Goal: Information Seeking & Learning: Understand process/instructions

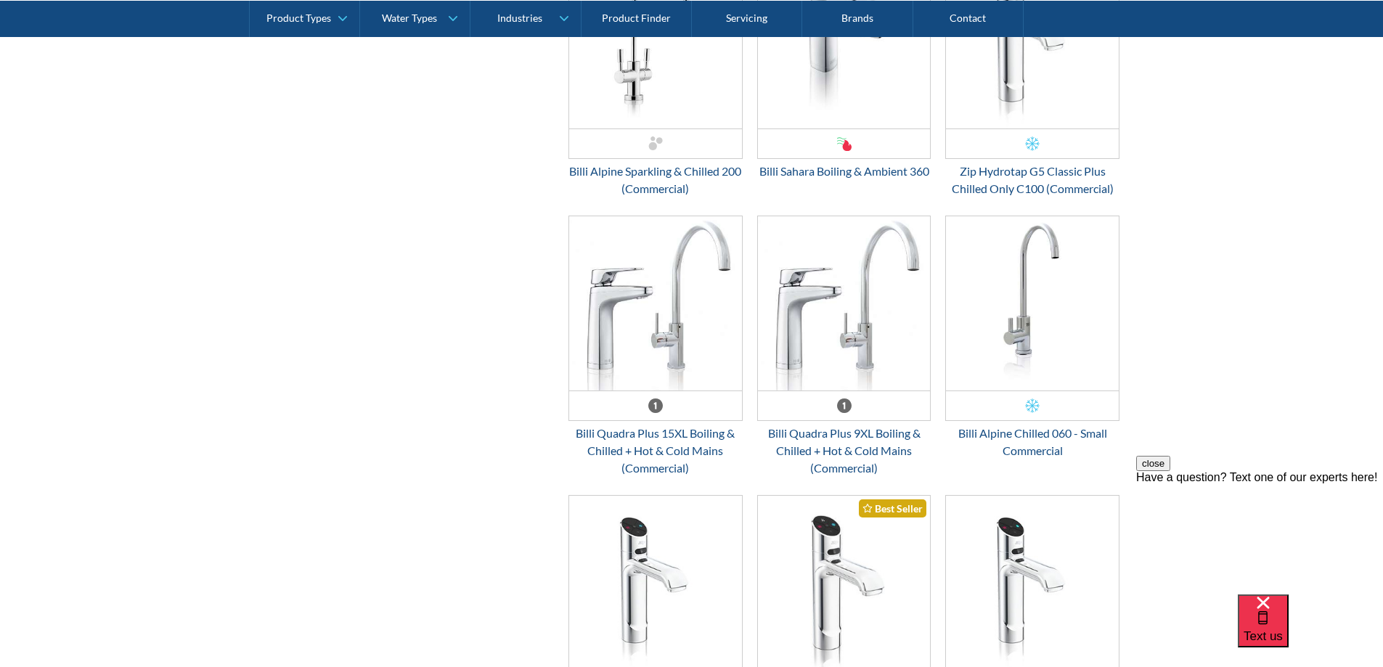
scroll to position [2105, 0]
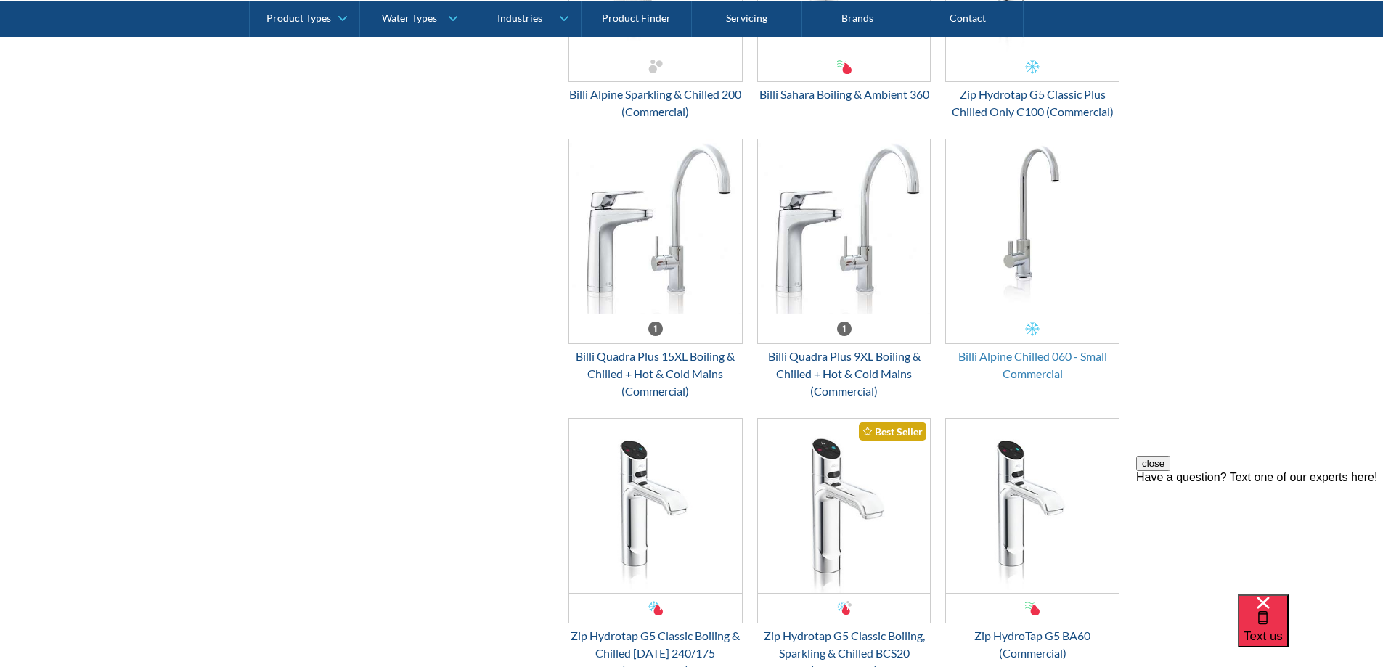
drag, startPoint x: 1031, startPoint y: 332, endPoint x: 1008, endPoint y: 354, distance: 31.3
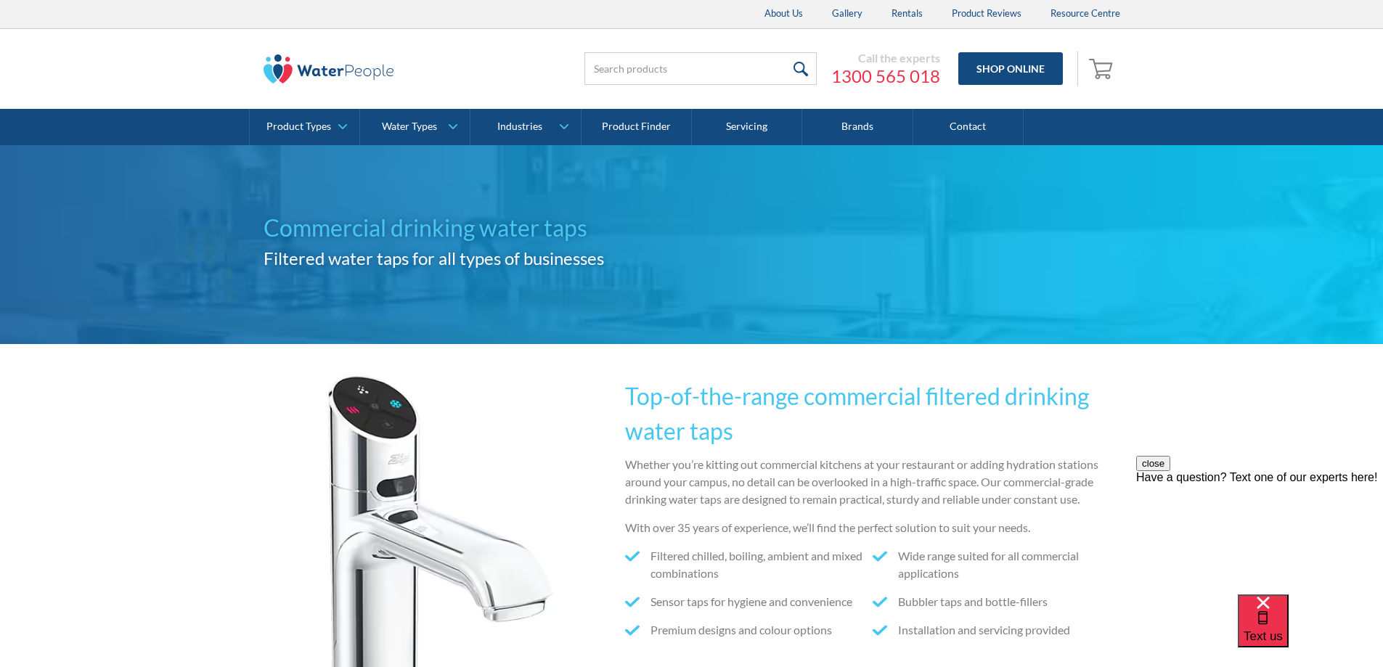
scroll to position [0, 0]
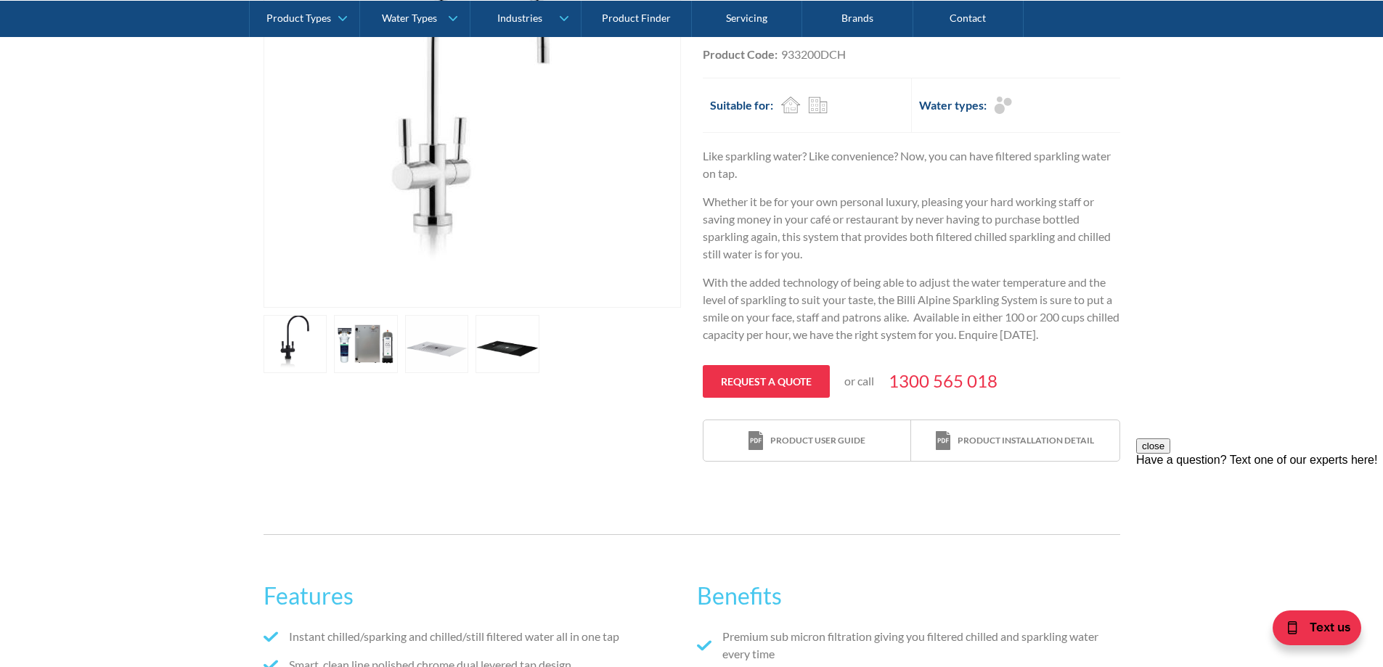
scroll to position [363, 0]
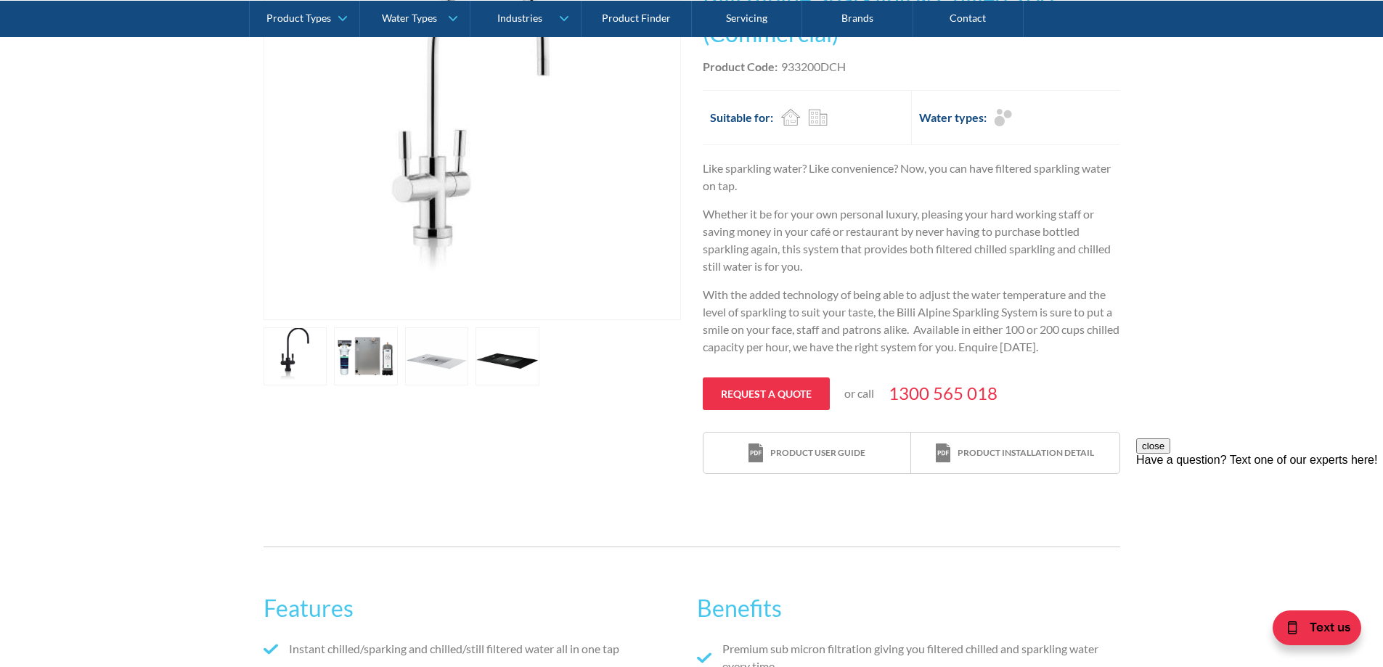
click at [448, 354] on link "open lightbox" at bounding box center [437, 356] width 64 height 58
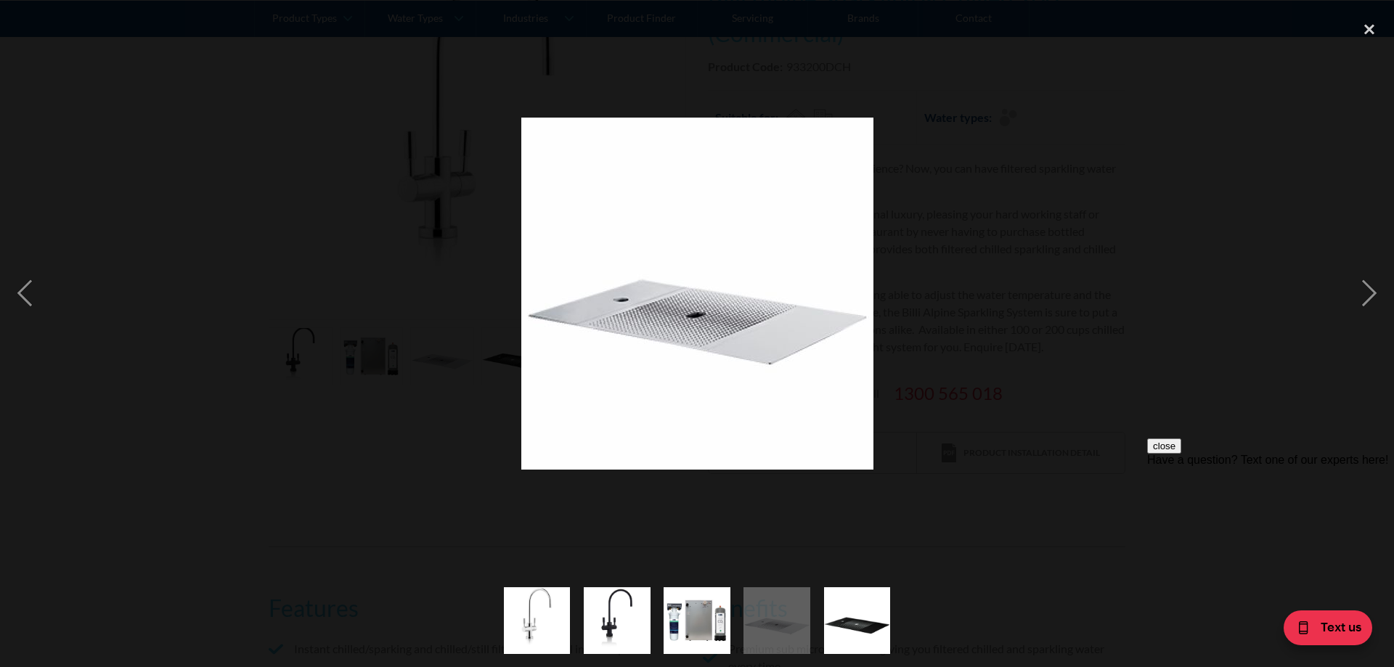
click at [1248, 184] on div at bounding box center [697, 293] width 1394 height 560
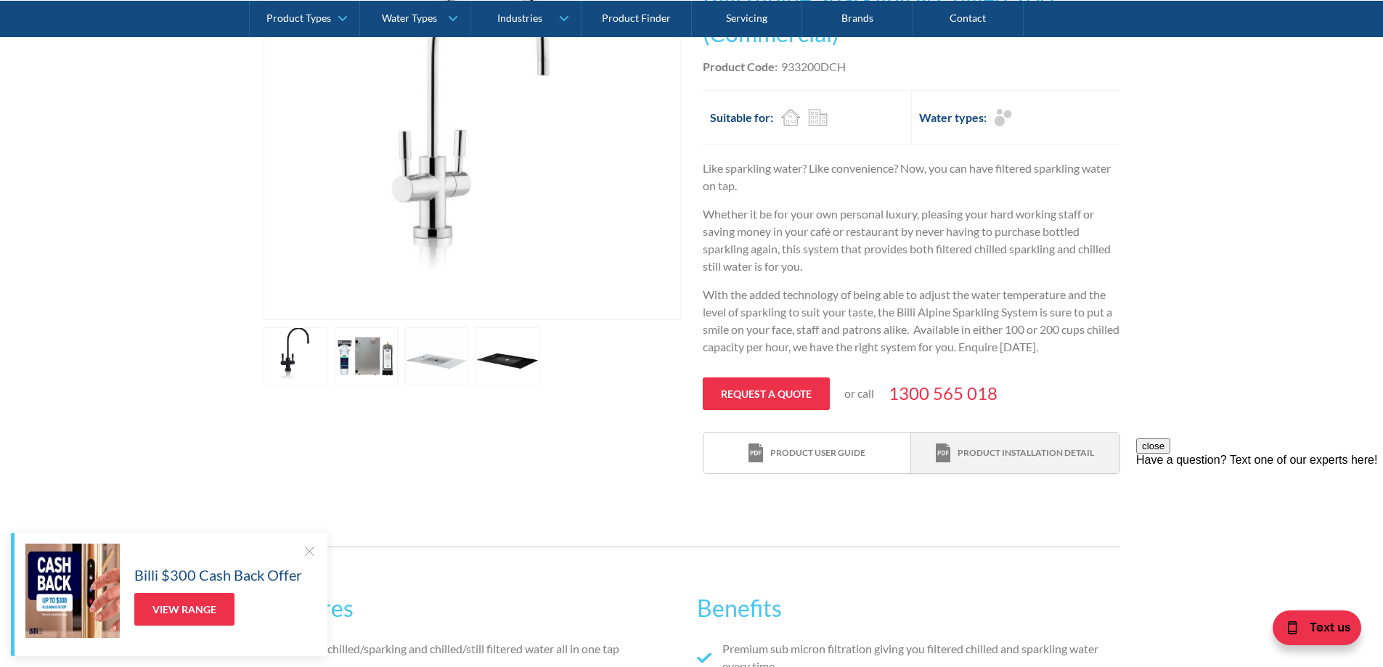
click at [1048, 454] on div "Product installation detail" at bounding box center [1026, 452] width 136 height 13
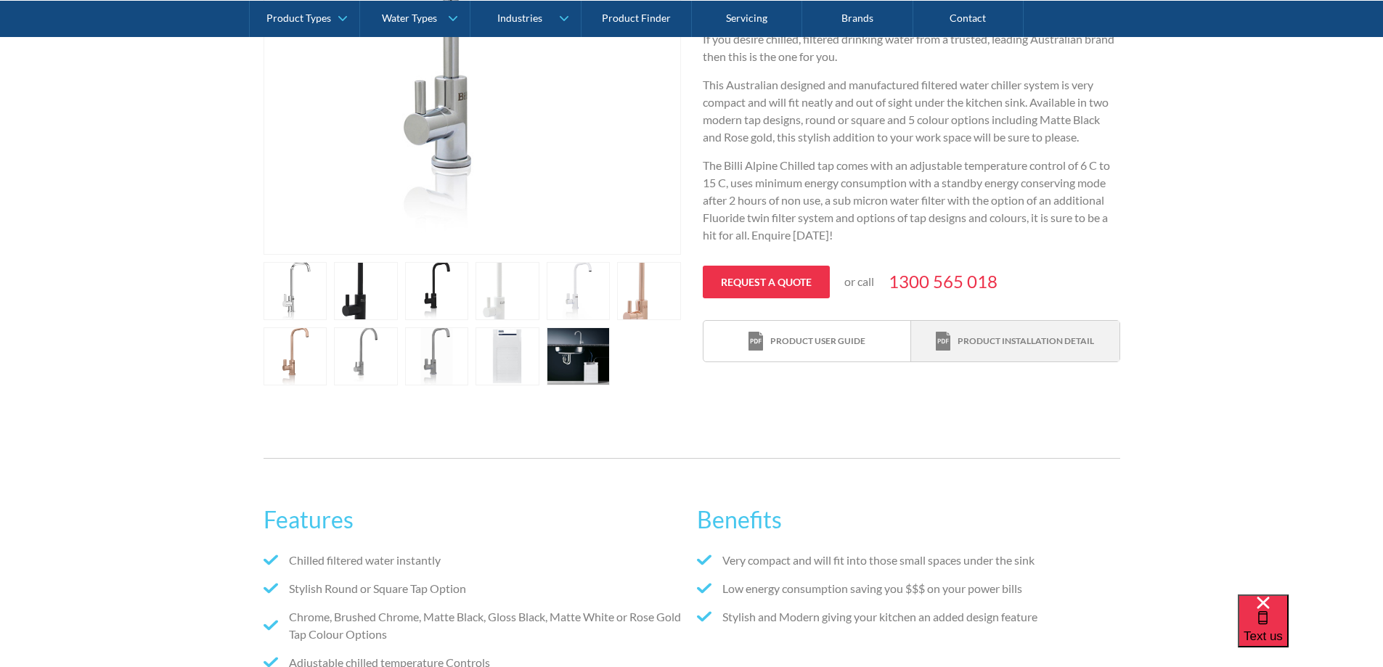
scroll to position [581, 0]
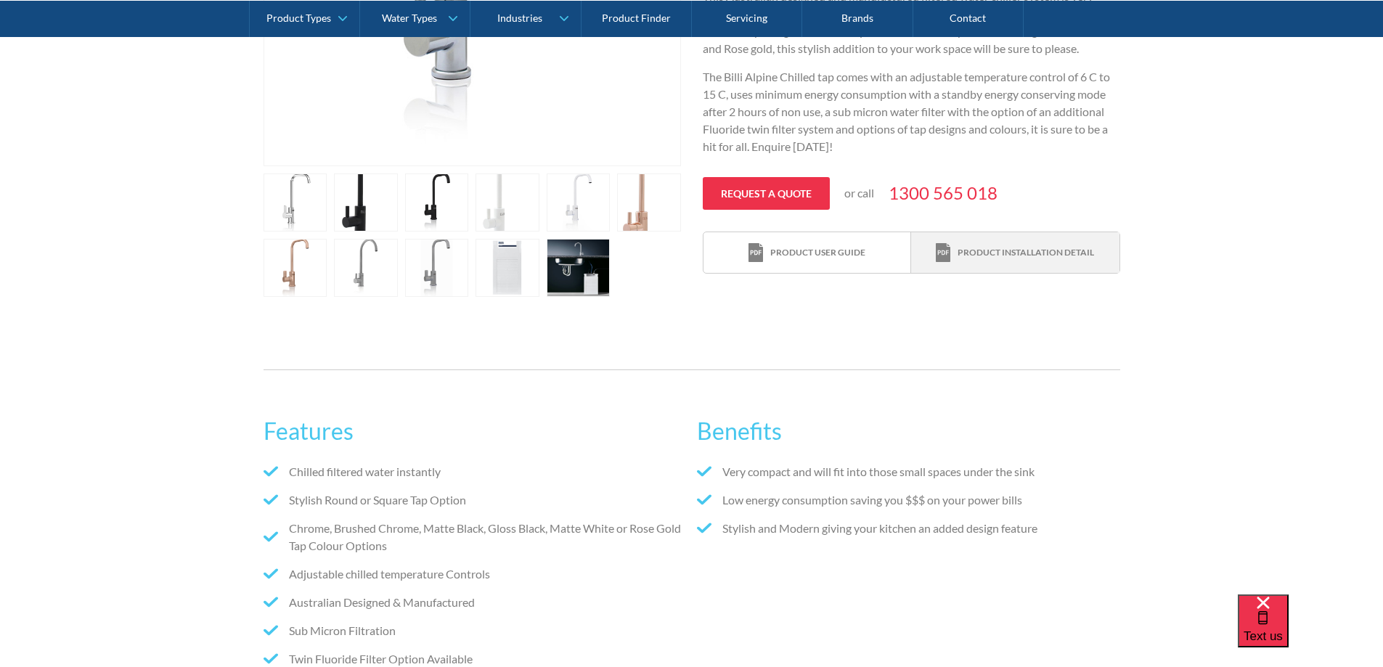
click at [1015, 256] on div "Product installation detail" at bounding box center [1026, 252] width 136 height 13
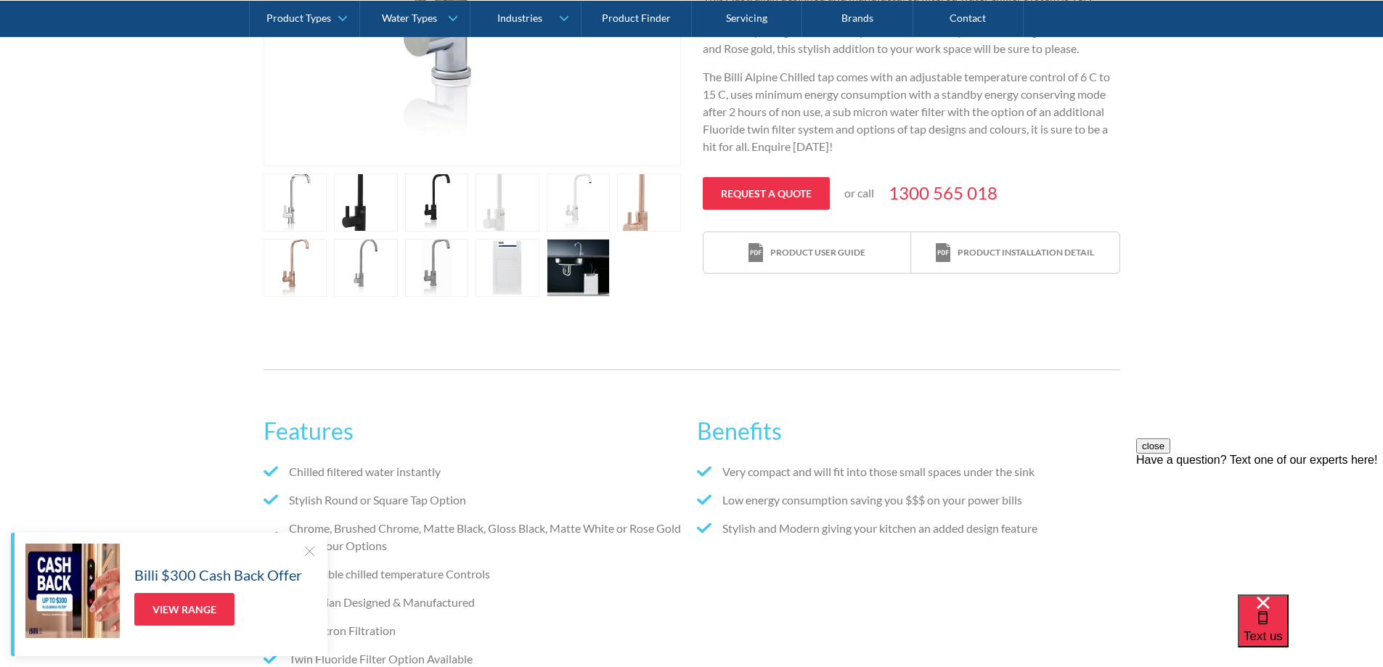
click at [579, 282] on link "open lightbox" at bounding box center [579, 268] width 64 height 58
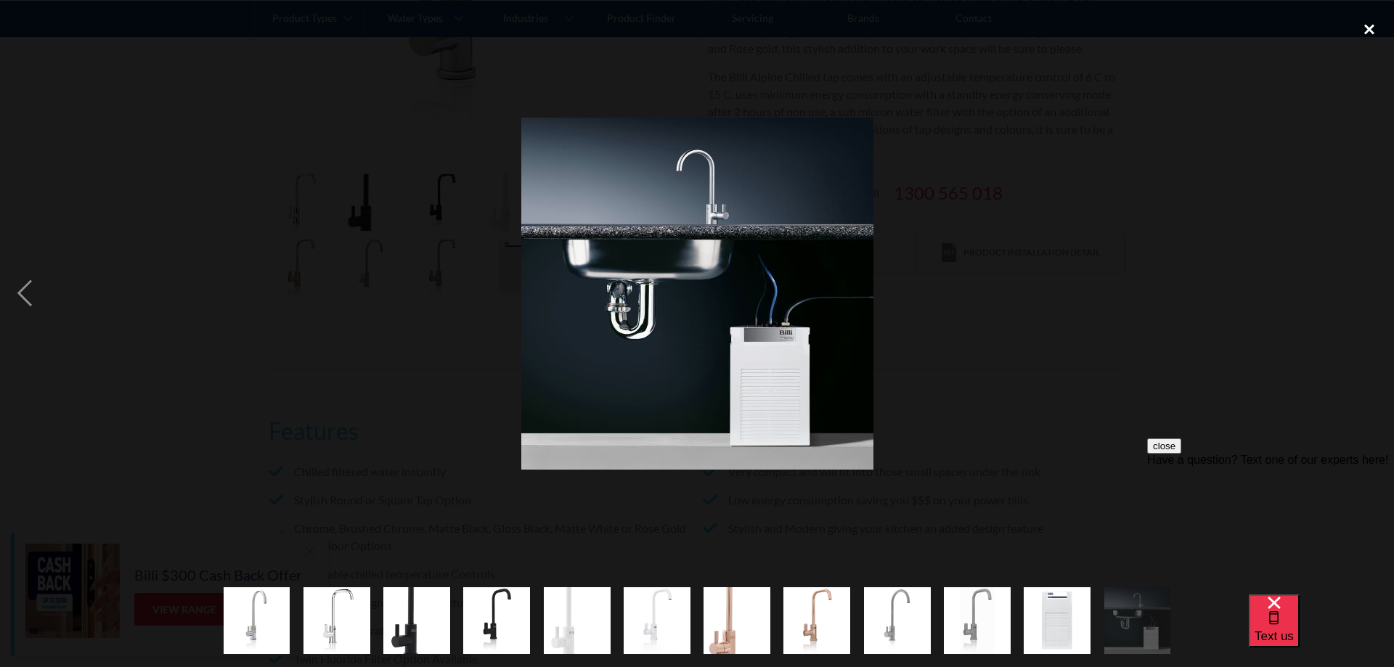
click at [1366, 25] on div "close lightbox" at bounding box center [1368, 29] width 49 height 32
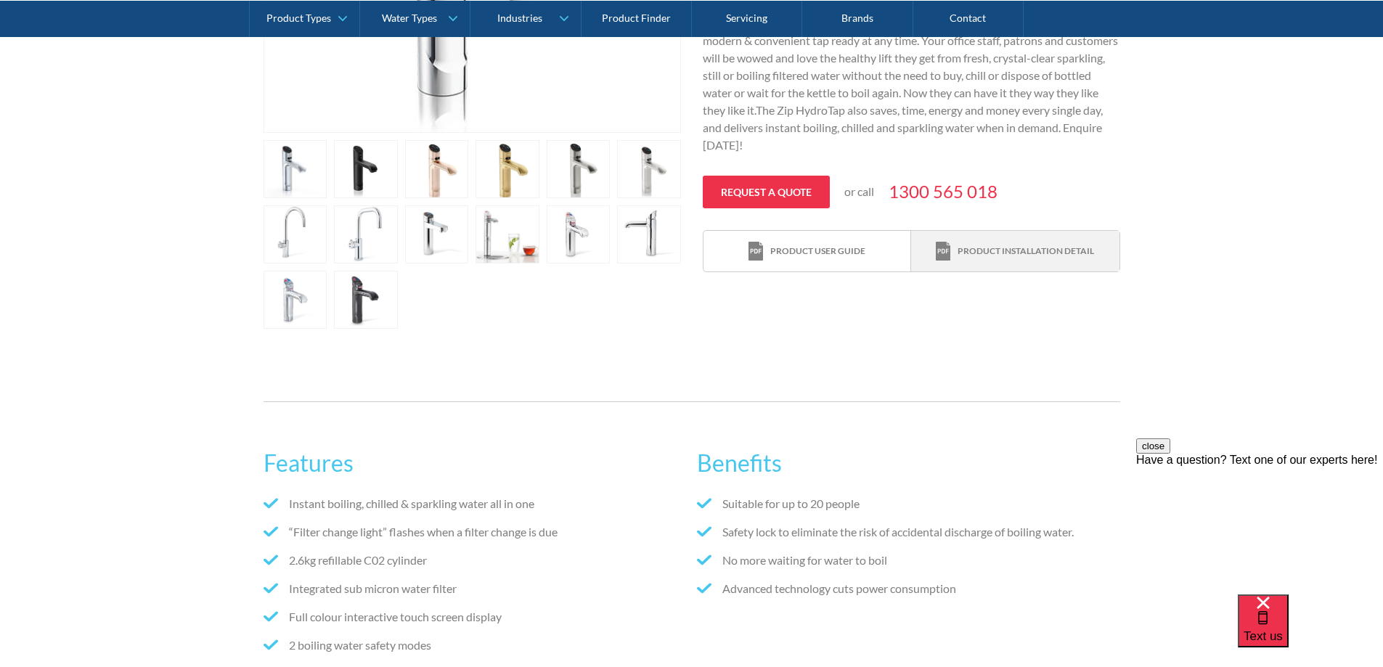
click at [997, 253] on div "Product installation detail" at bounding box center [1026, 251] width 136 height 13
